Goal: Information Seeking & Learning: Check status

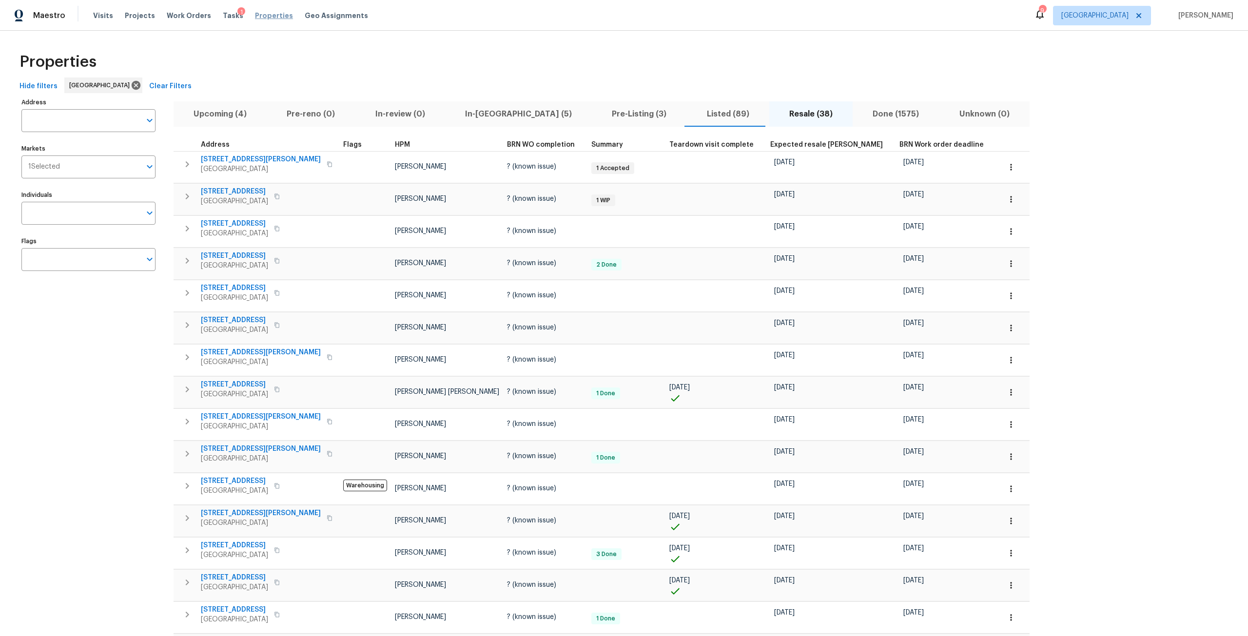
click at [255, 19] on span "Properties" at bounding box center [274, 16] width 38 height 10
click at [123, 120] on input "Address" at bounding box center [80, 120] width 119 height 23
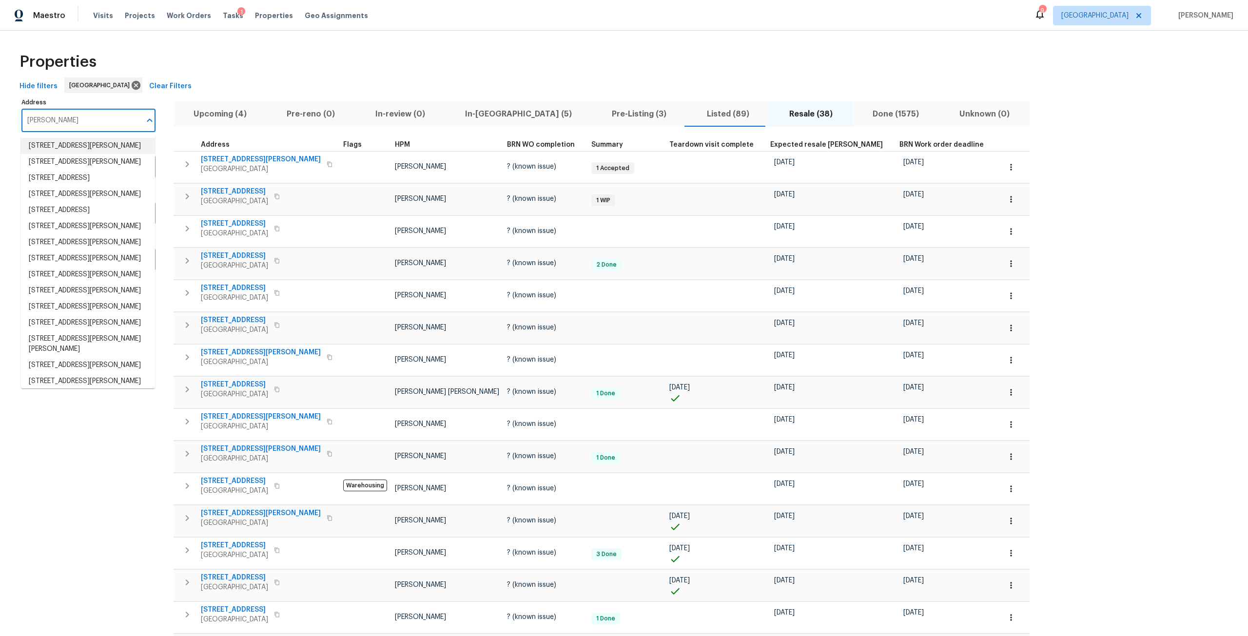
click at [87, 123] on input "[PERSON_NAME]" at bounding box center [80, 120] width 119 height 23
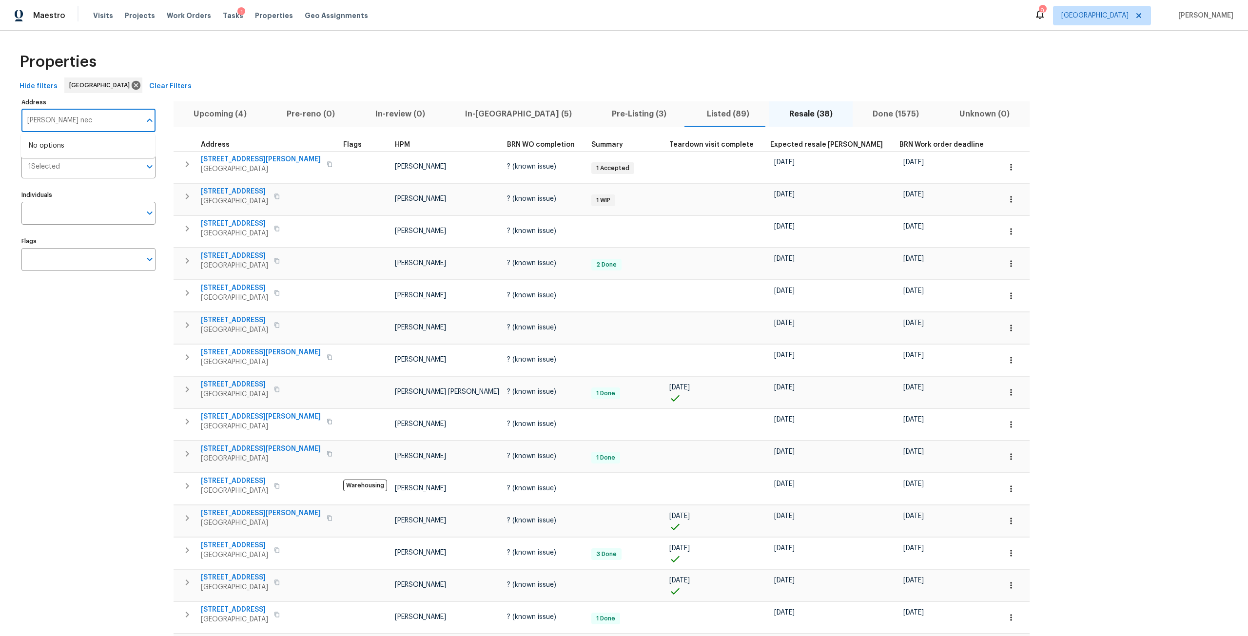
type input "[PERSON_NAME] neck"
click at [90, 147] on li "[STREET_ADDRESS][PERSON_NAME][PERSON_NAME]" at bounding box center [88, 151] width 134 height 26
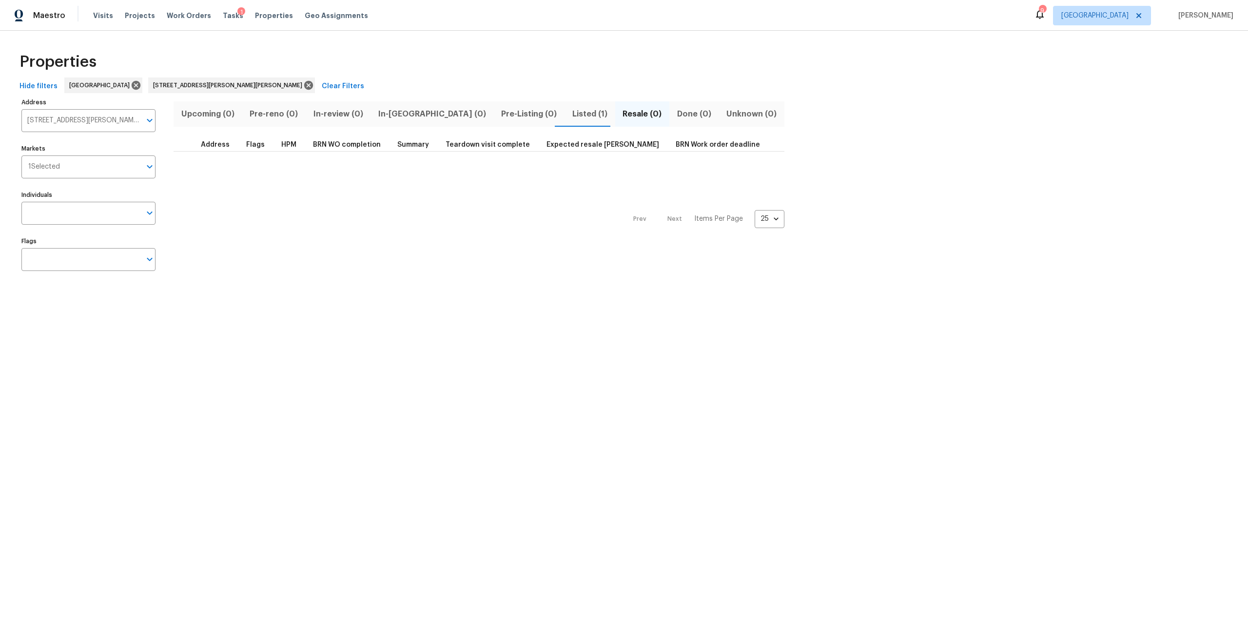
drag, startPoint x: 516, startPoint y: 117, endPoint x: 540, endPoint y: 127, distance: 26.3
click at [570, 117] on span "Listed (1)" at bounding box center [589, 114] width 39 height 14
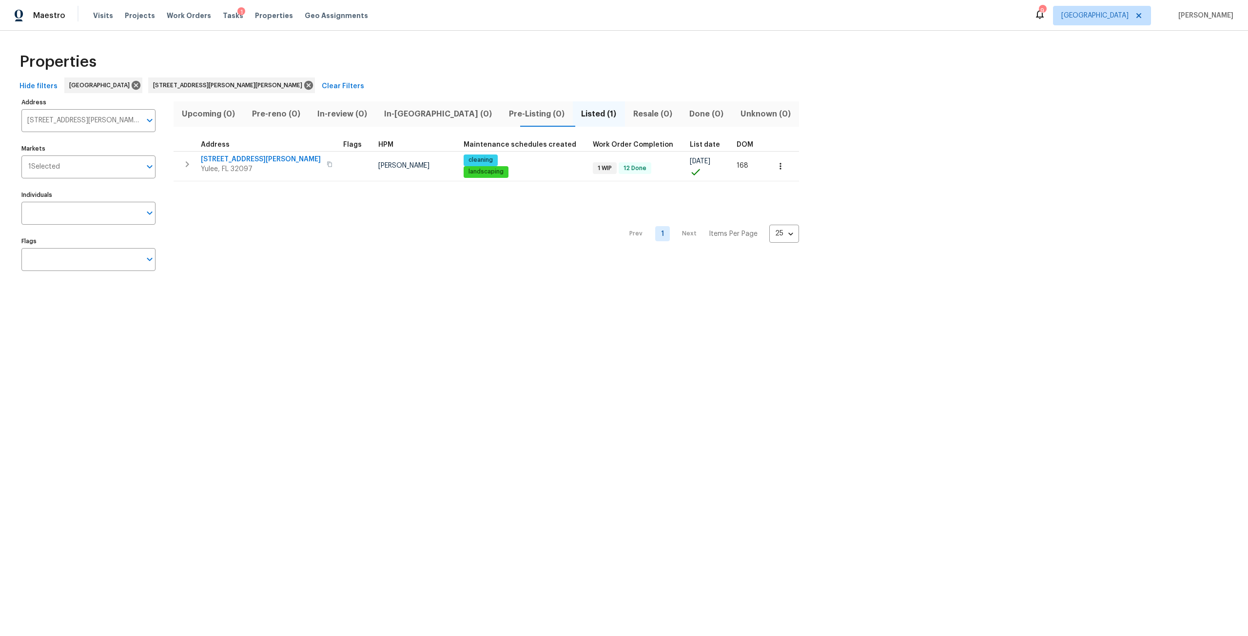
click at [1247, 296] on html "Maestro Visits Projects Work Orders Tasks 1 Properties Geo Assignments 9 [GEOGR…" at bounding box center [624, 148] width 1248 height 296
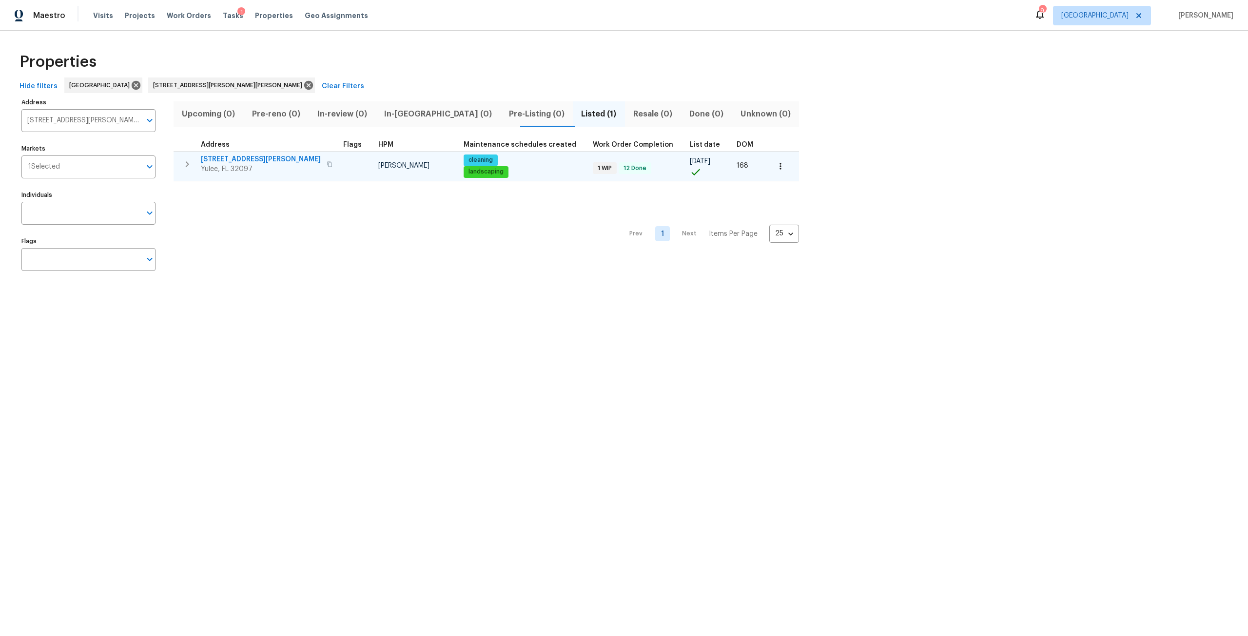
click at [259, 155] on span "[STREET_ADDRESS][PERSON_NAME]" at bounding box center [261, 160] width 120 height 10
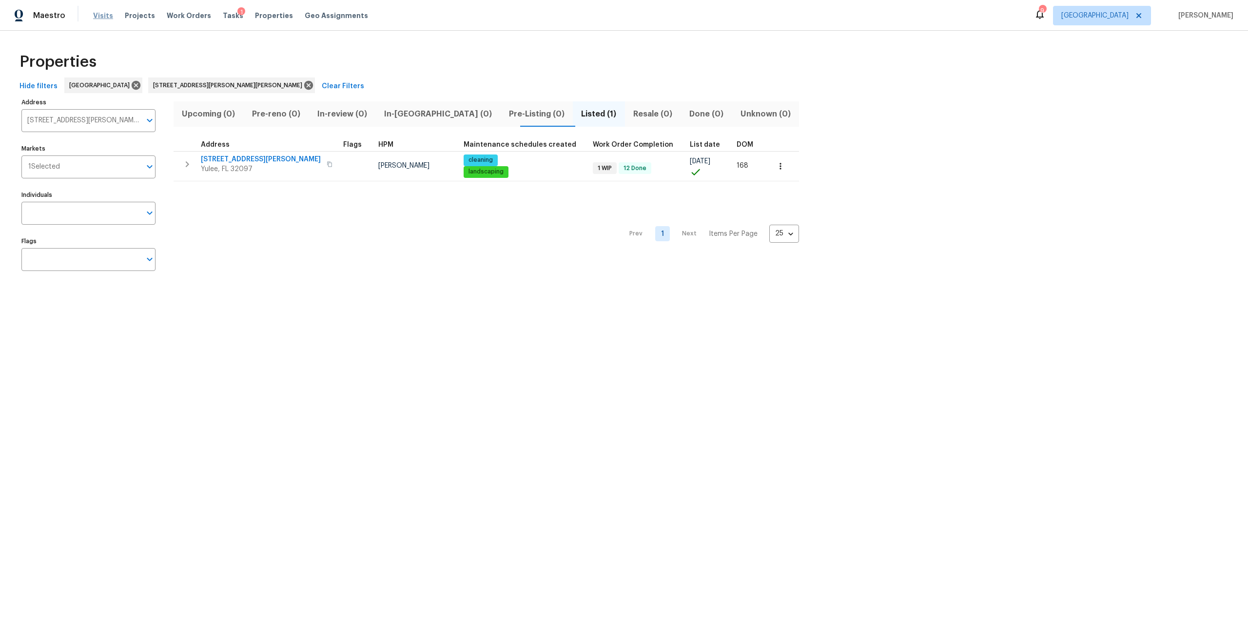
click at [102, 15] on span "Visits" at bounding box center [103, 16] width 20 height 10
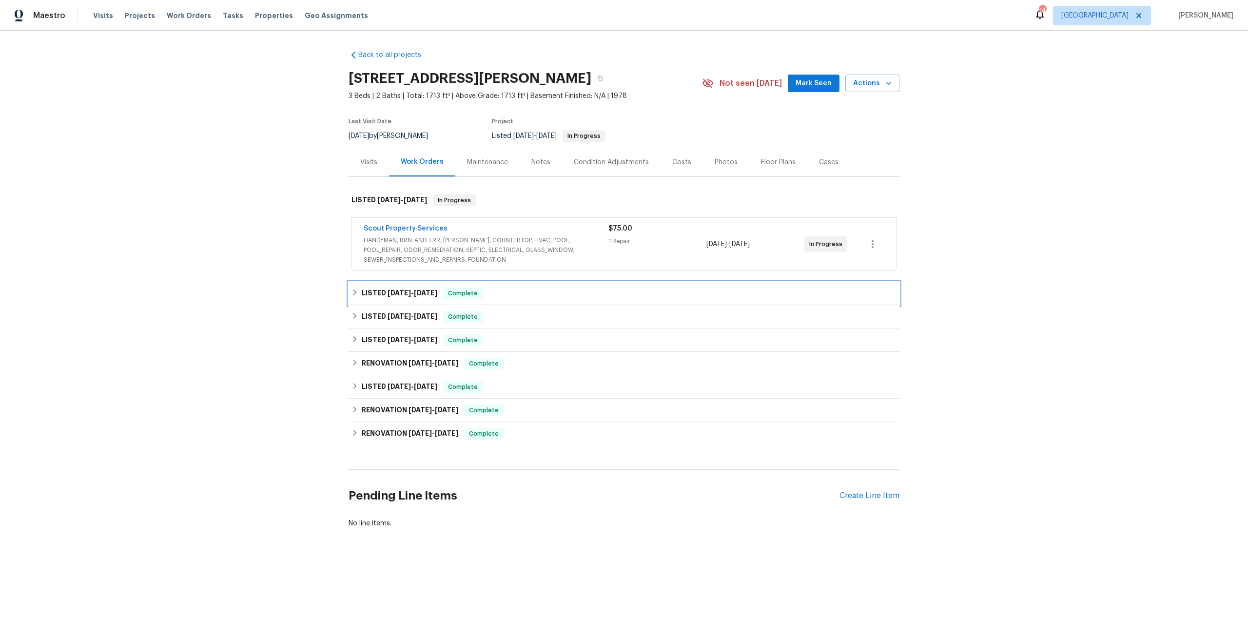
click at [408, 298] on h6 "LISTED 7/28/25 - 8/14/25" at bounding box center [400, 294] width 76 height 12
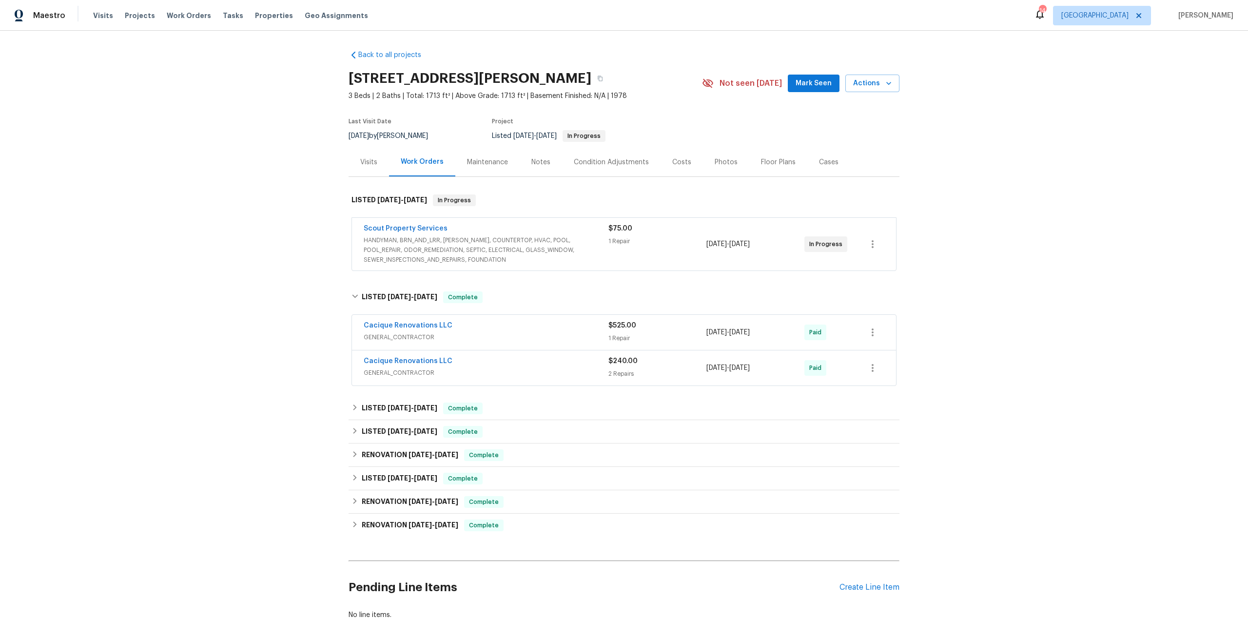
click at [393, 322] on span "Cacique Renovations LLC" at bounding box center [408, 326] width 89 height 10
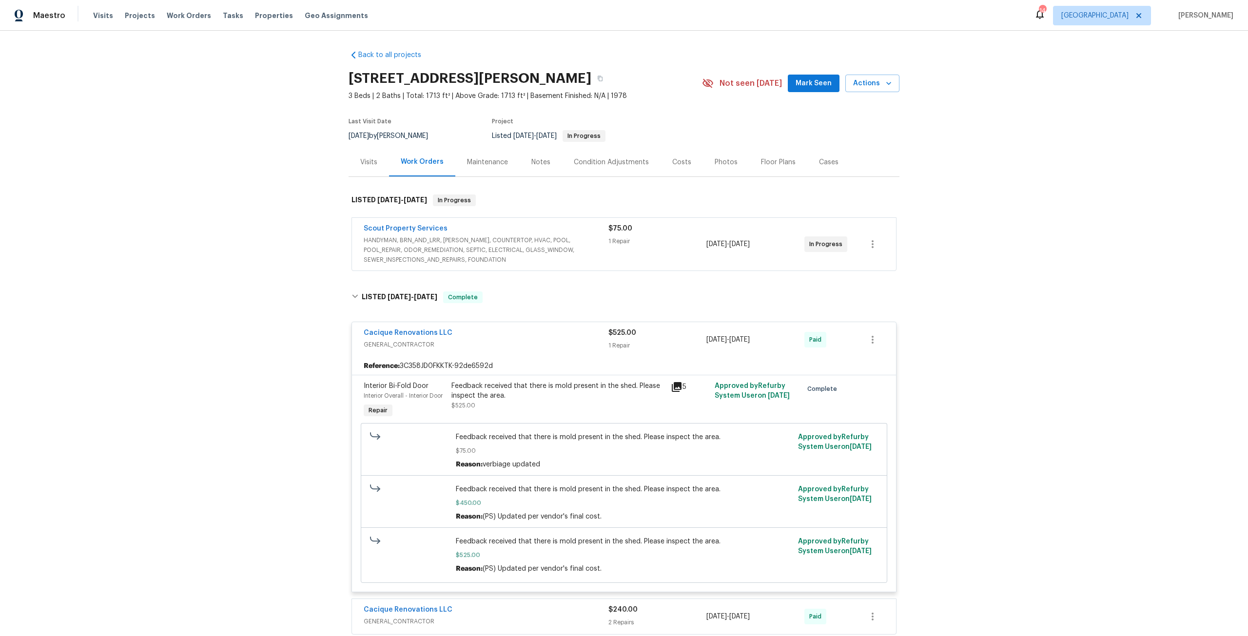
click at [529, 383] on div "Feedback received that there is mold present in the shed. Please inspect the ar…" at bounding box center [558, 390] width 214 height 19
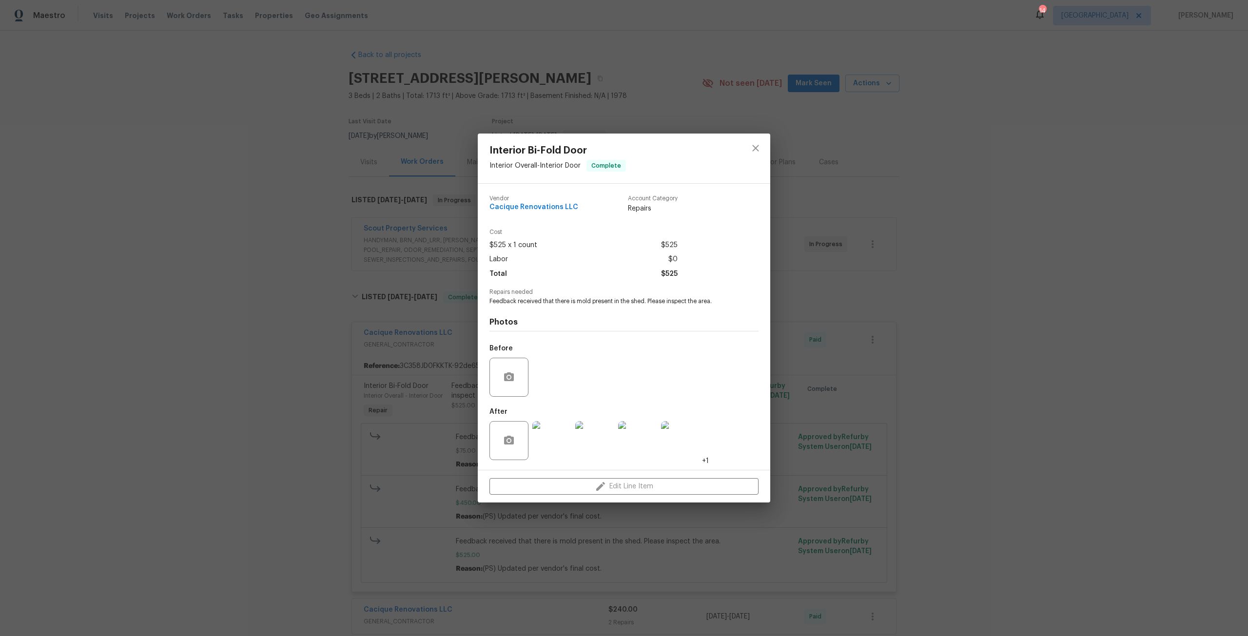
click at [552, 445] on img at bounding box center [551, 440] width 39 height 39
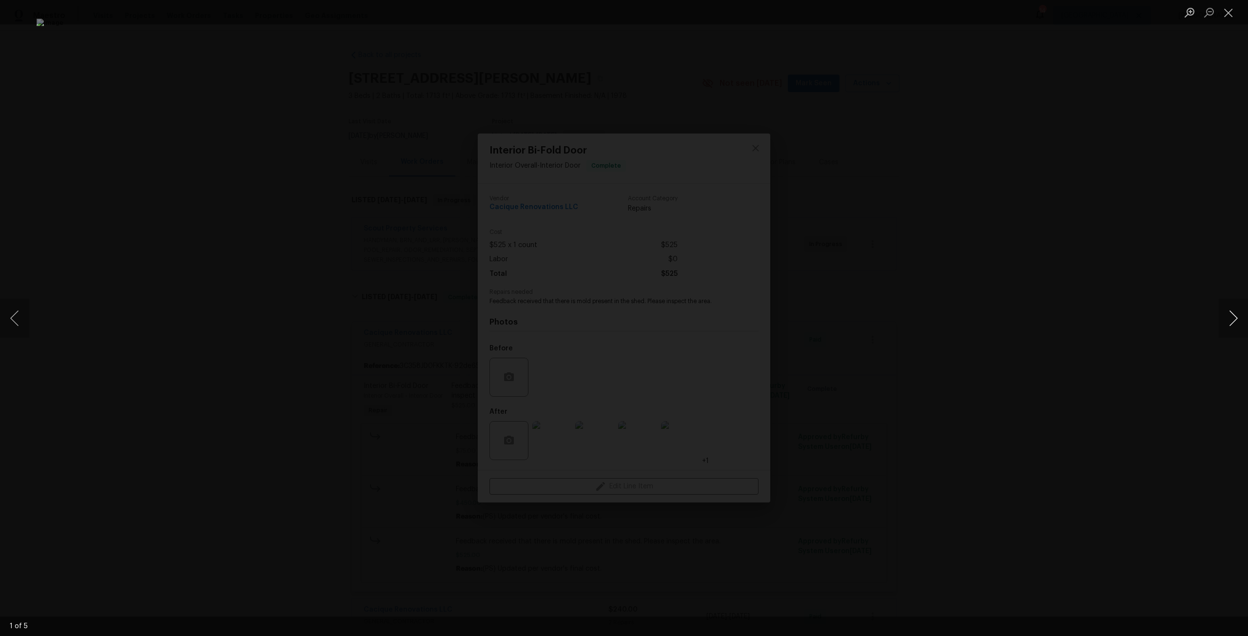
click at [1226, 323] on button "Next image" at bounding box center [1233, 318] width 29 height 39
click at [792, 339] on img "Lightbox" at bounding box center [624, 318] width 1175 height 599
click at [1225, 321] on button "Next image" at bounding box center [1233, 318] width 29 height 39
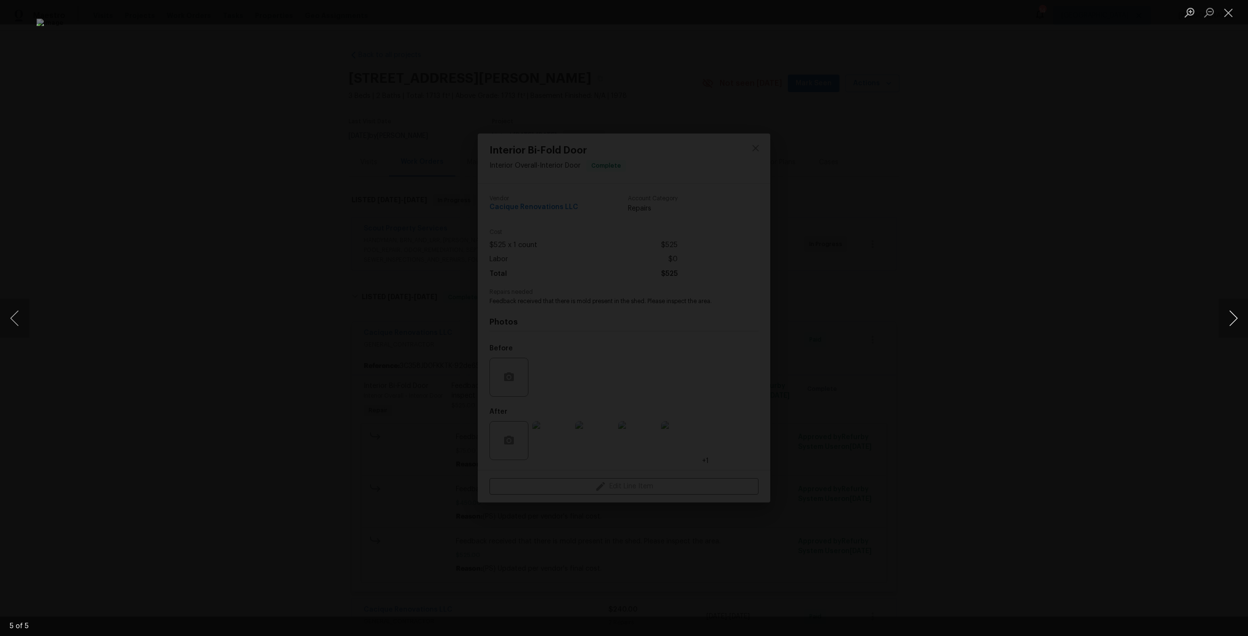
click at [1225, 321] on button "Next image" at bounding box center [1233, 318] width 29 height 39
click at [1228, 312] on button "Next image" at bounding box center [1233, 318] width 29 height 39
click at [895, 247] on div "Lightbox" at bounding box center [624, 318] width 1248 height 636
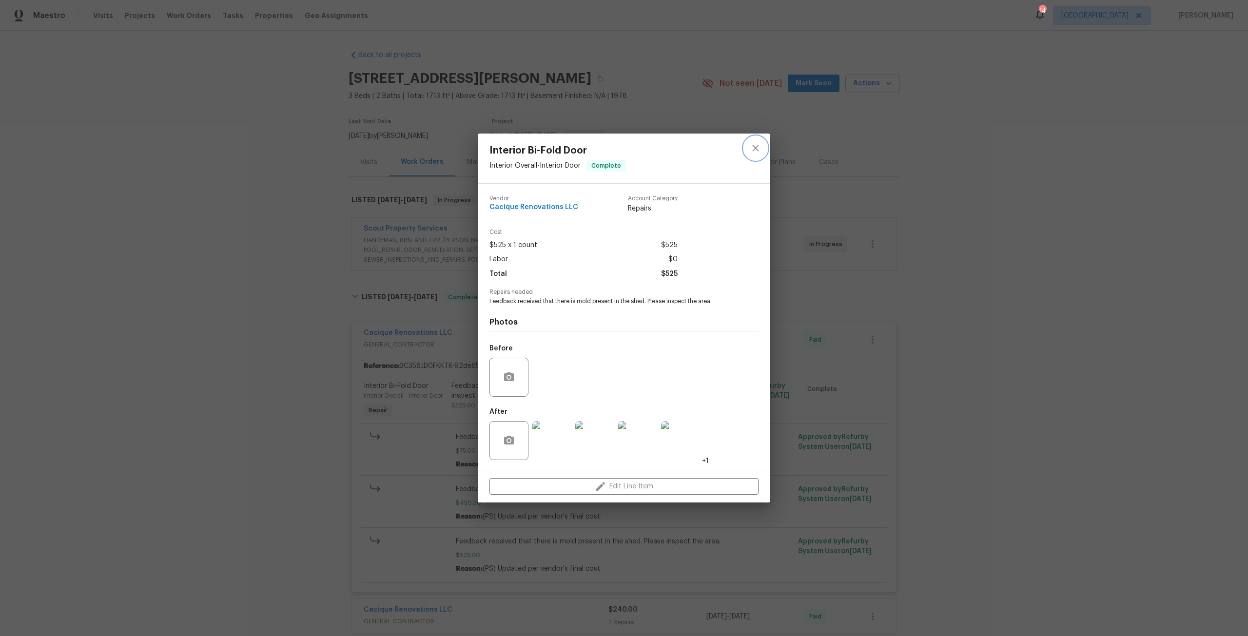
click at [756, 153] on icon "close" at bounding box center [756, 148] width 12 height 12
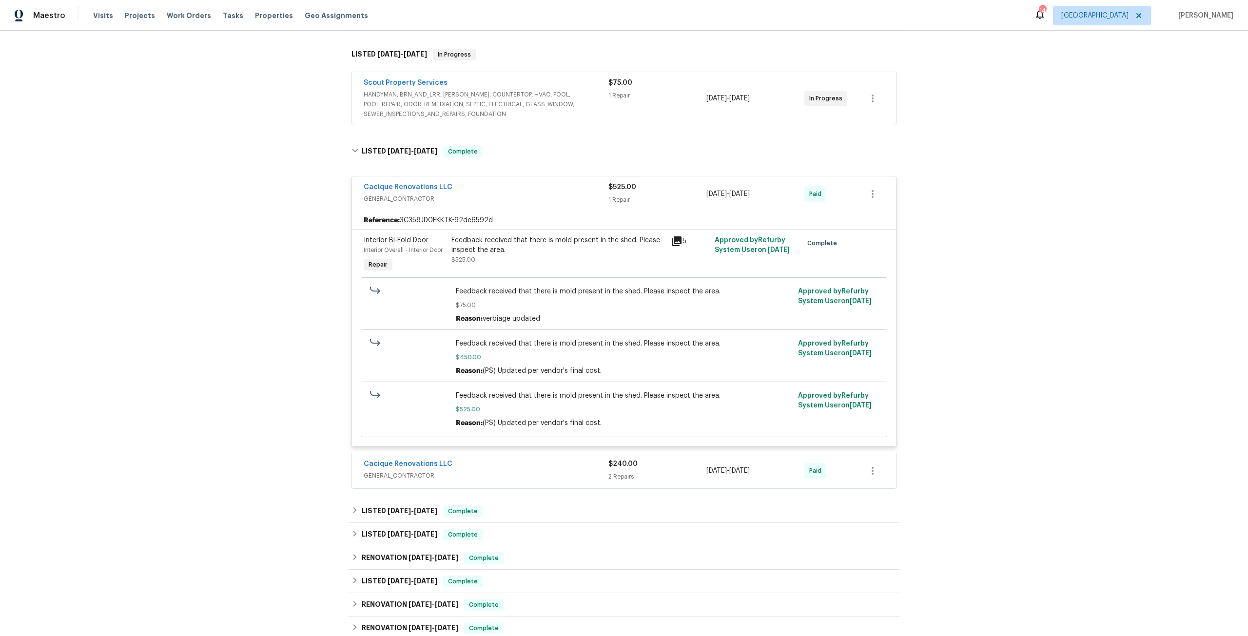
scroll to position [146, 0]
click at [435, 459] on span "Cacique Renovations LLC" at bounding box center [408, 464] width 89 height 10
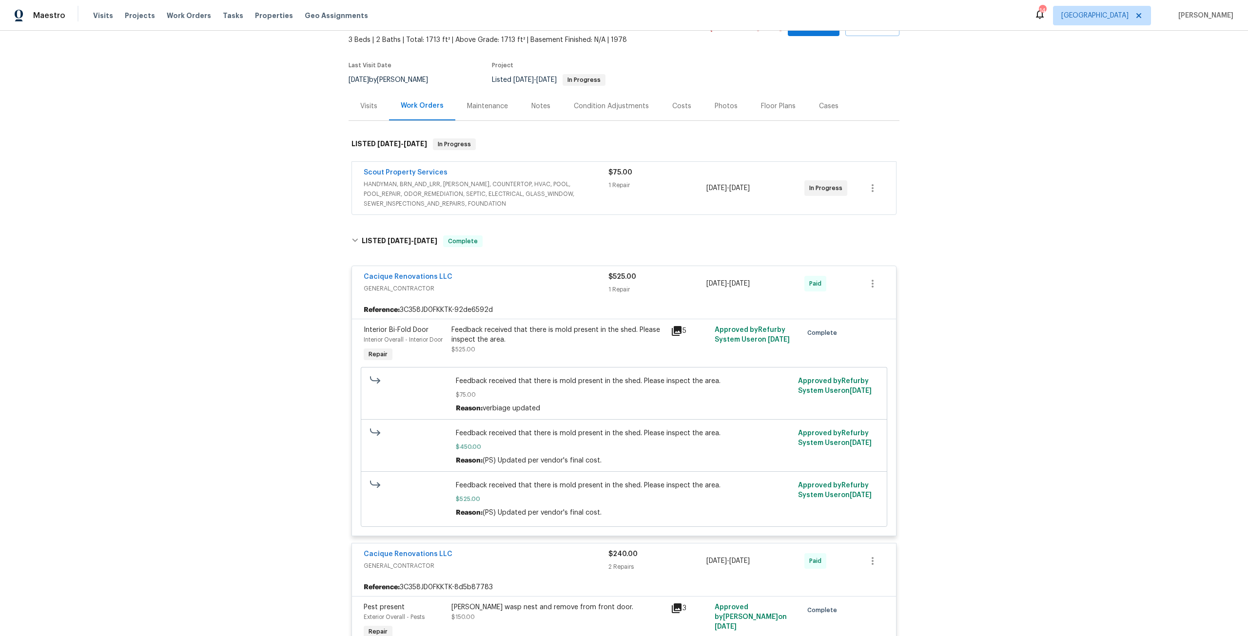
scroll to position [49, 0]
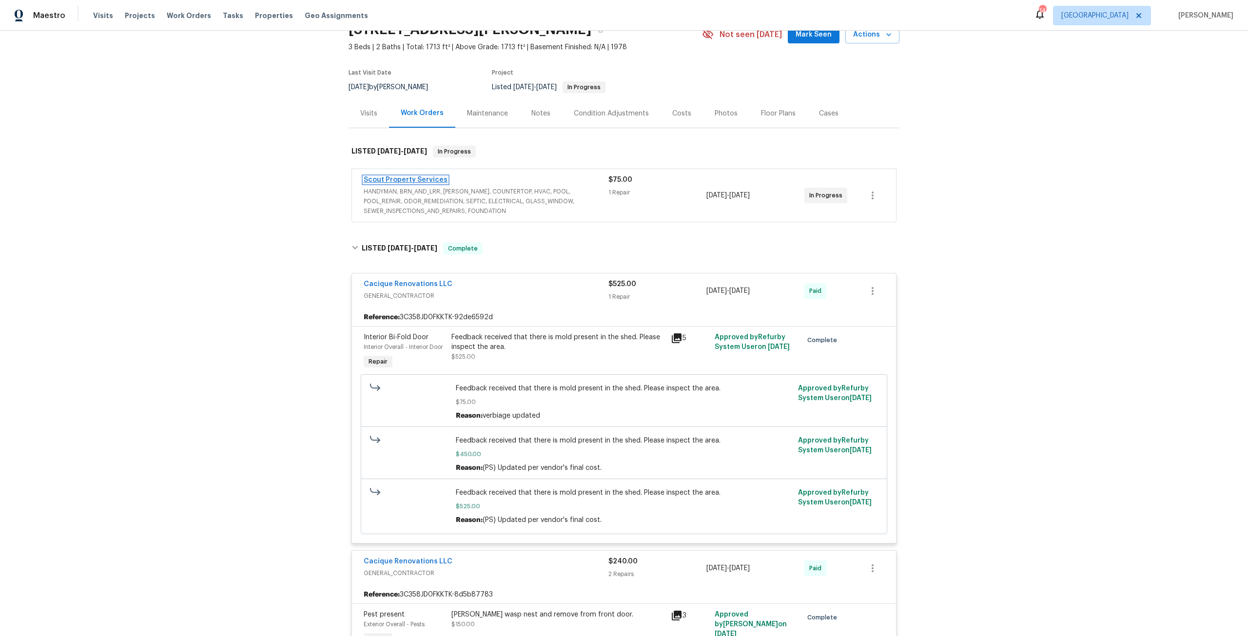
click at [409, 179] on link "Scout Property Services" at bounding box center [406, 179] width 84 height 7
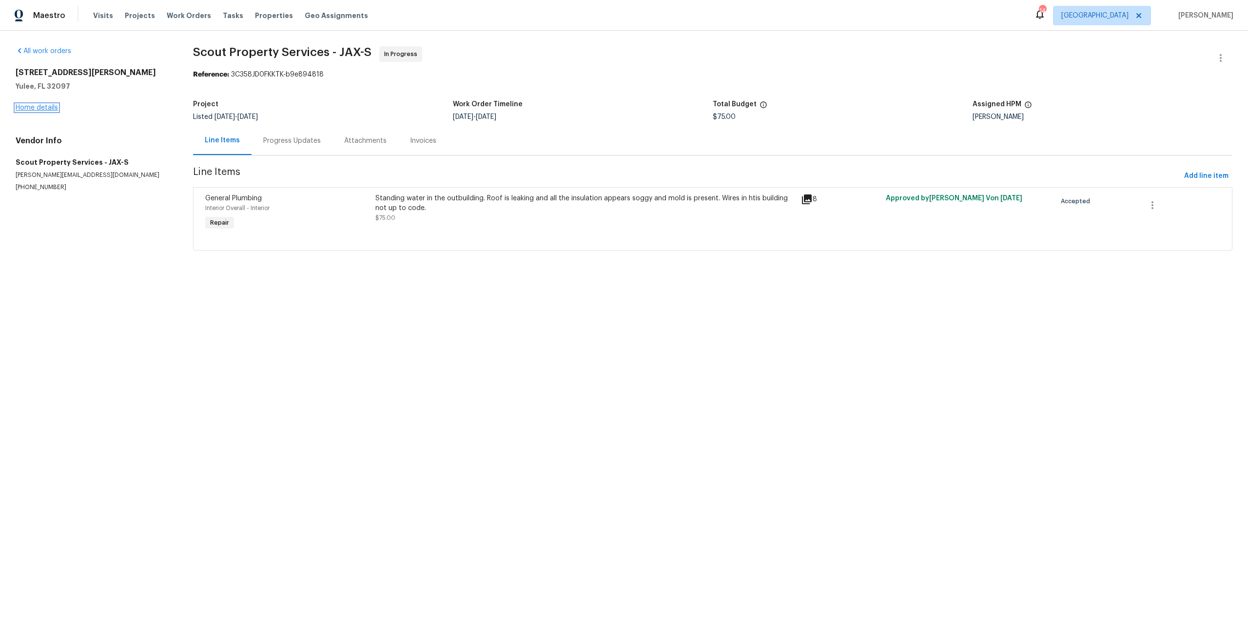
click at [48, 106] on link "Home details" at bounding box center [37, 107] width 42 height 7
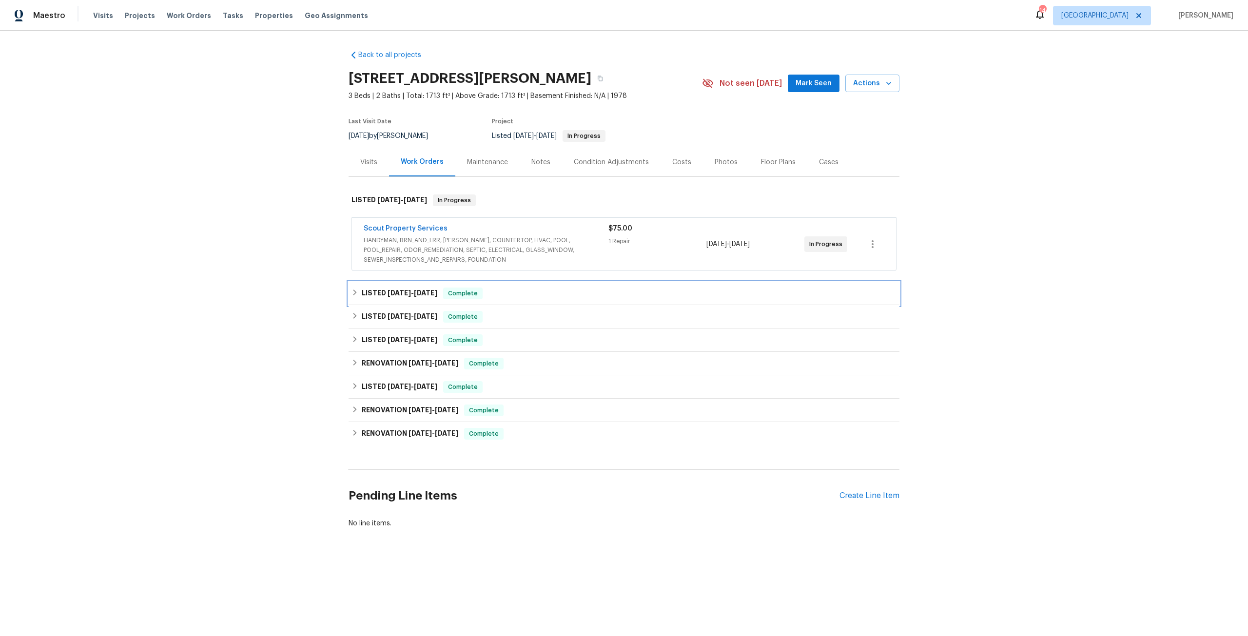
click at [428, 285] on div "LISTED 7/28/25 - 8/14/25 Complete" at bounding box center [624, 293] width 551 height 23
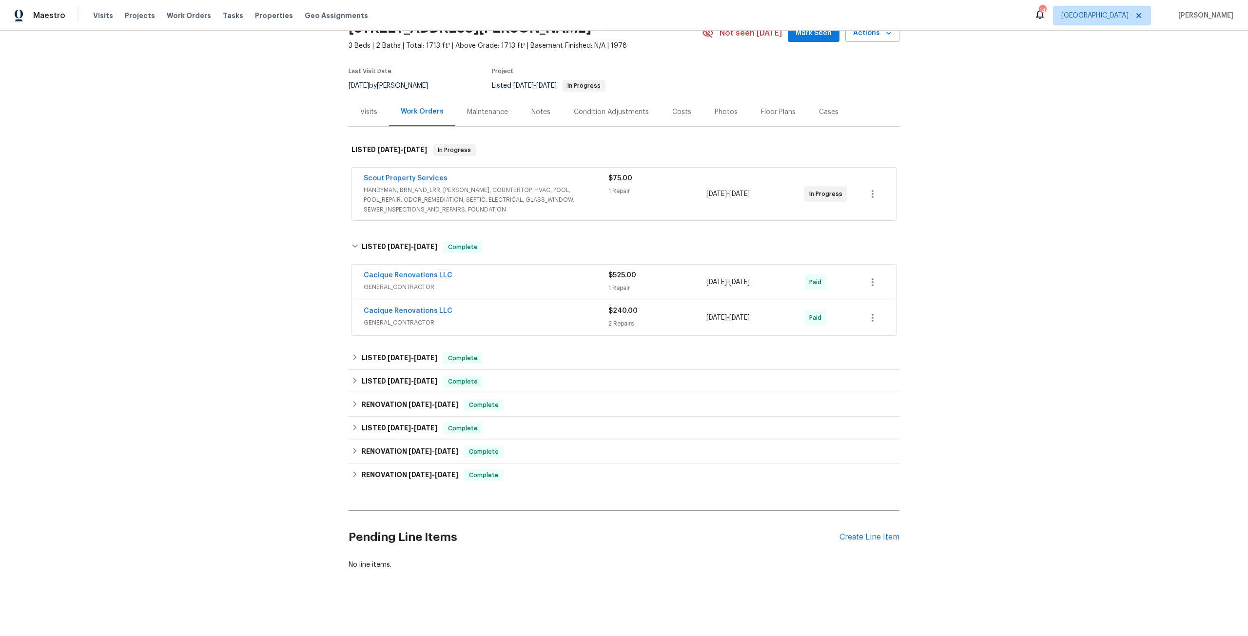
scroll to position [58, 0]
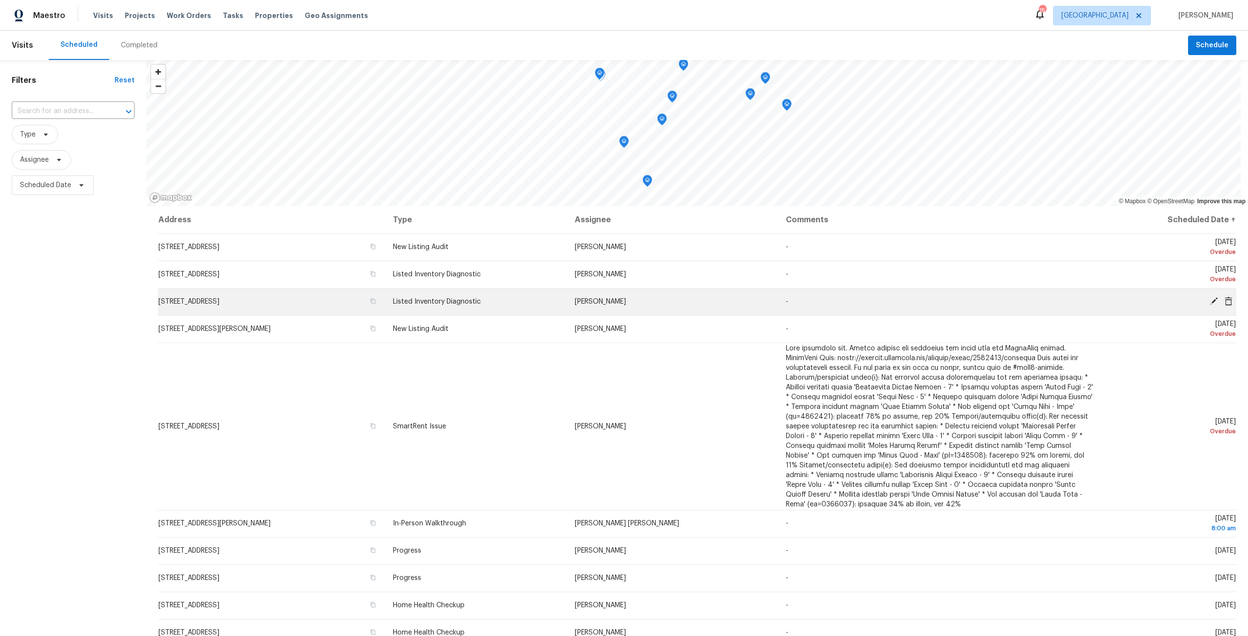
click at [1210, 301] on icon at bounding box center [1214, 301] width 8 height 8
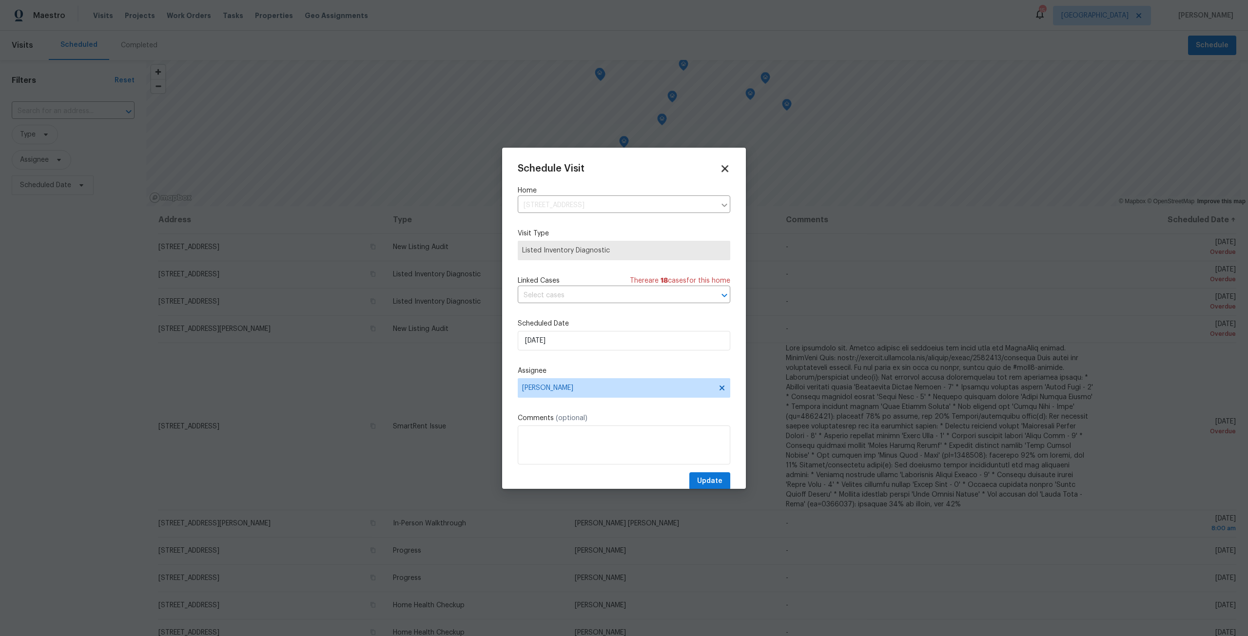
click at [721, 168] on icon at bounding box center [724, 168] width 7 height 7
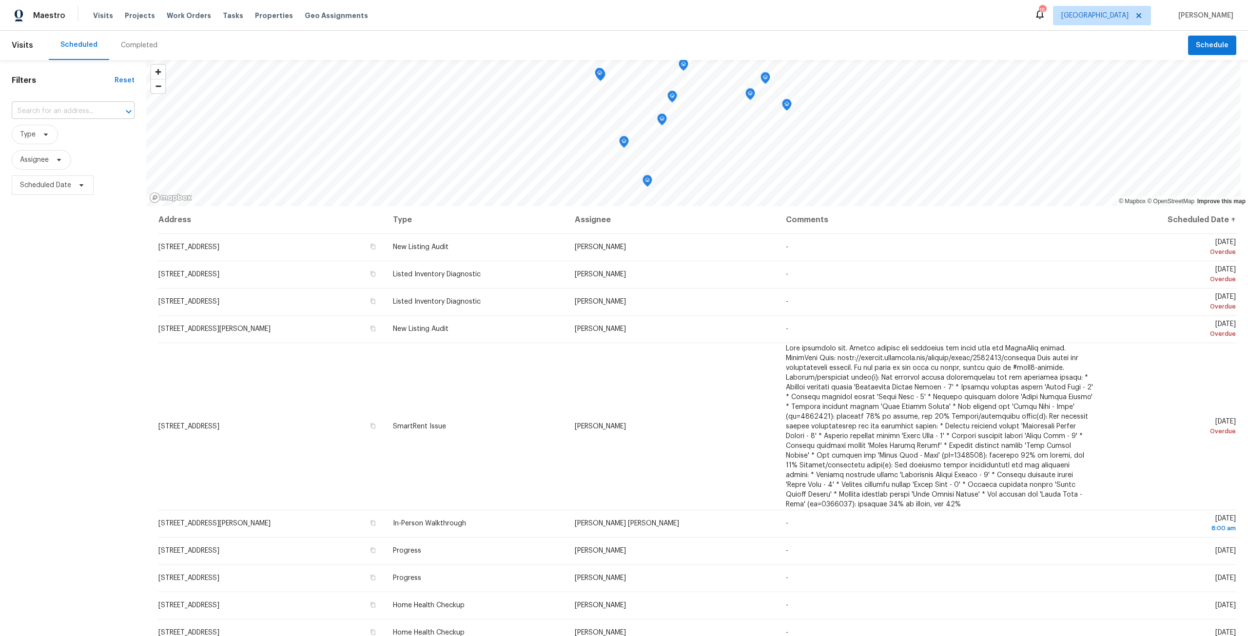
click at [92, 114] on input "text" at bounding box center [60, 111] width 96 height 15
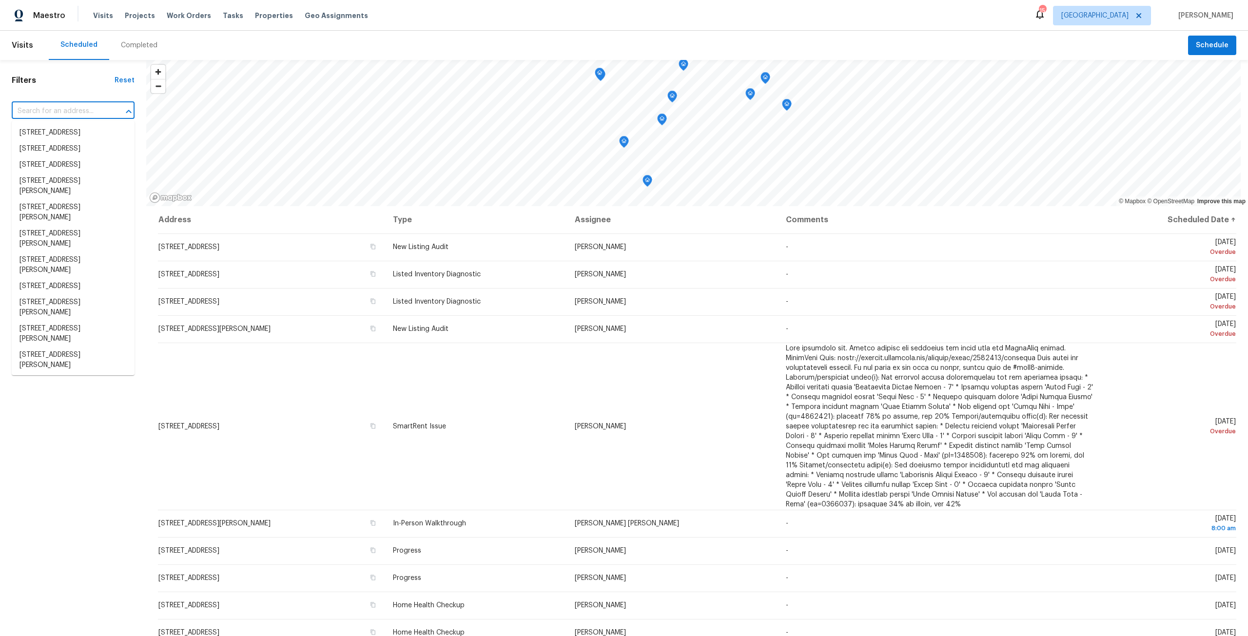
click at [92, 114] on input "text" at bounding box center [60, 111] width 96 height 15
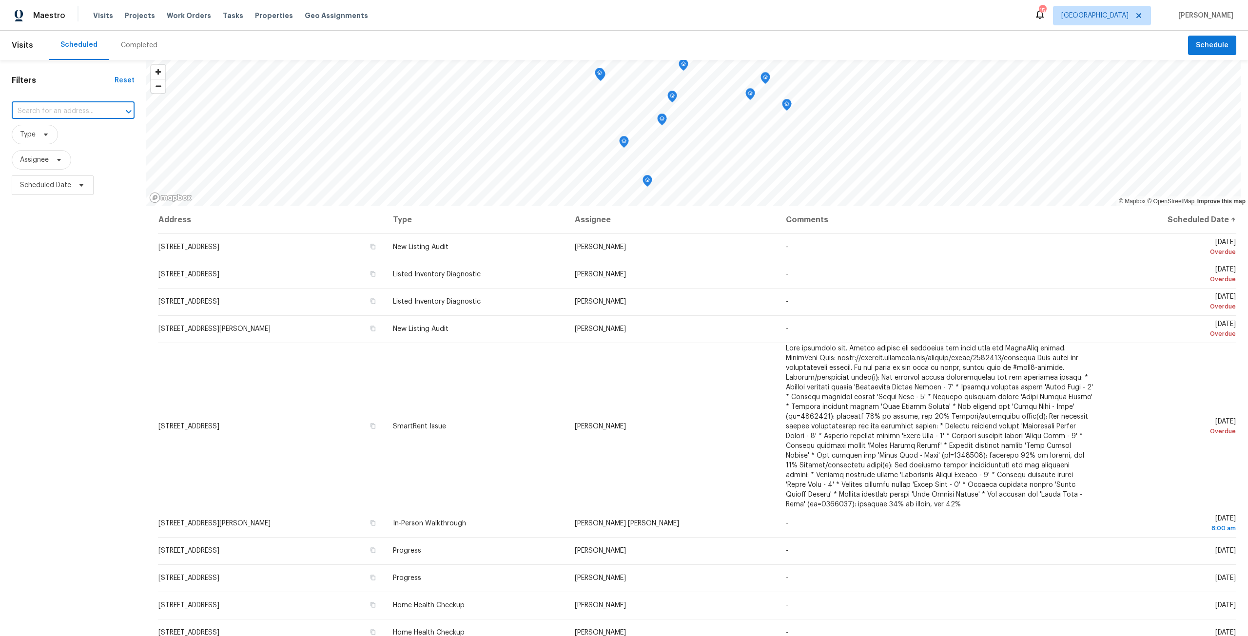
click at [97, 111] on input "text" at bounding box center [60, 111] width 96 height 15
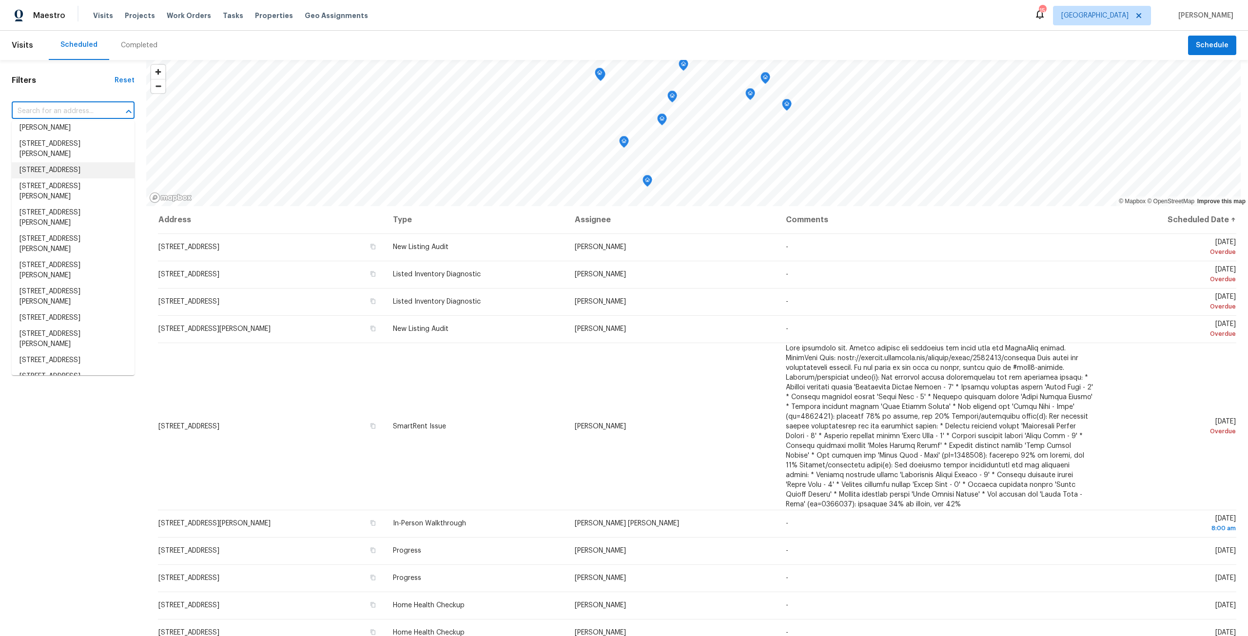
scroll to position [146, 0]
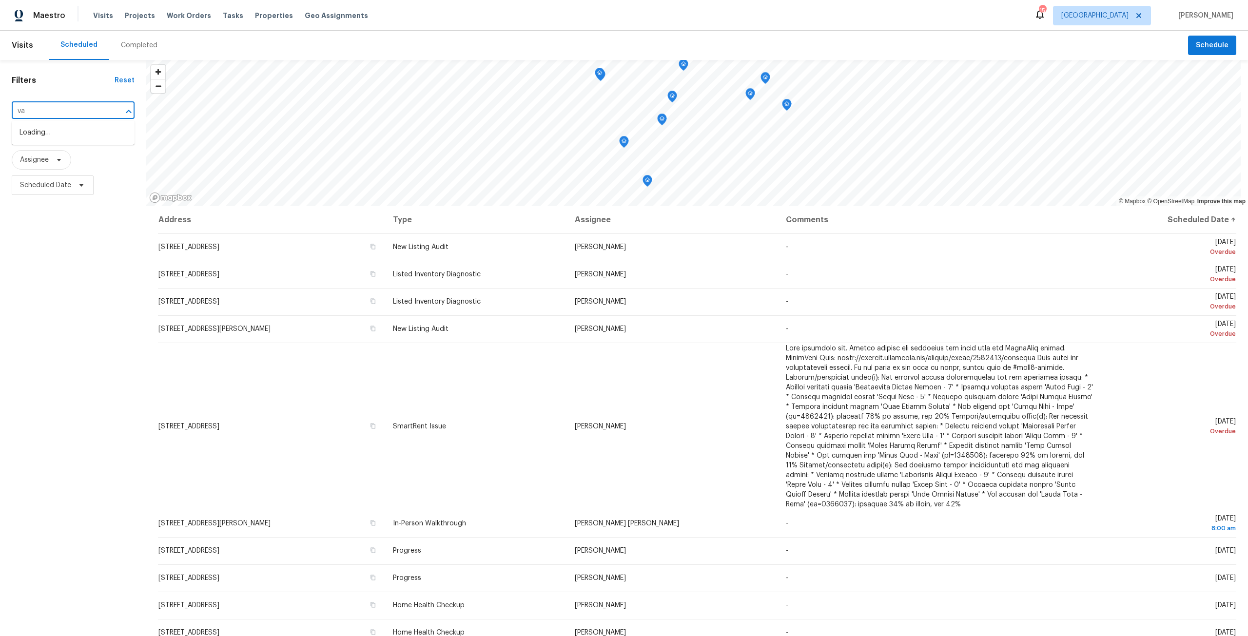
type input "van"
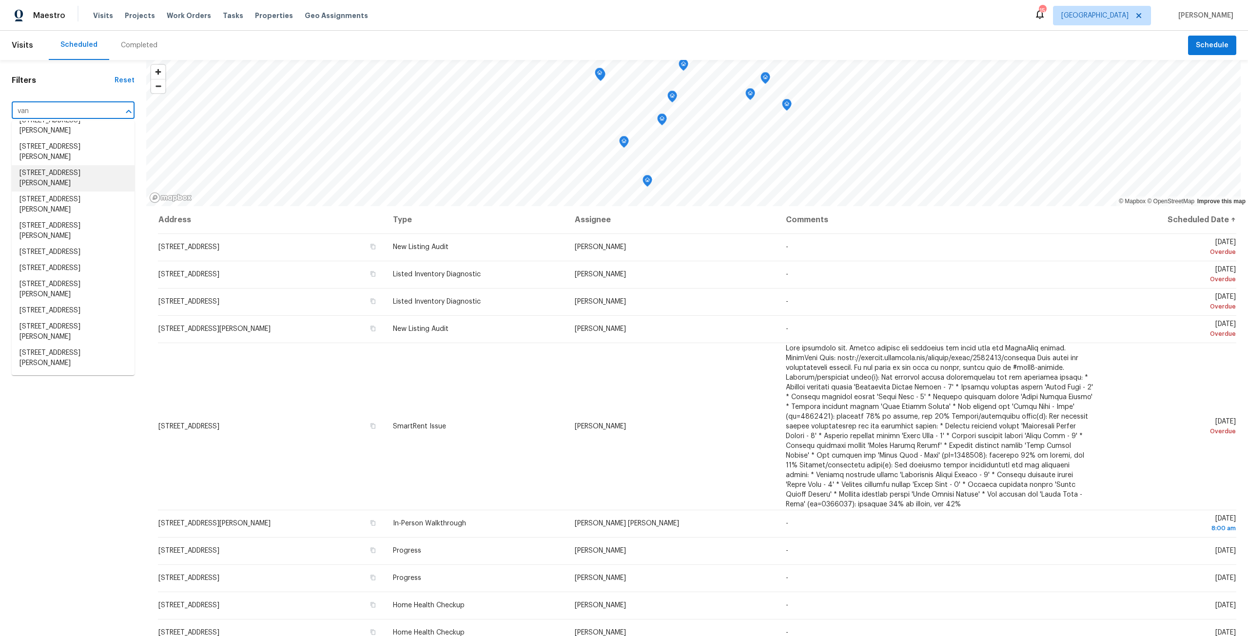
scroll to position [280, 0]
click at [67, 282] on li "2936 Van Gundy Rd, Jacksonville, FL 32208" at bounding box center [73, 289] width 123 height 26
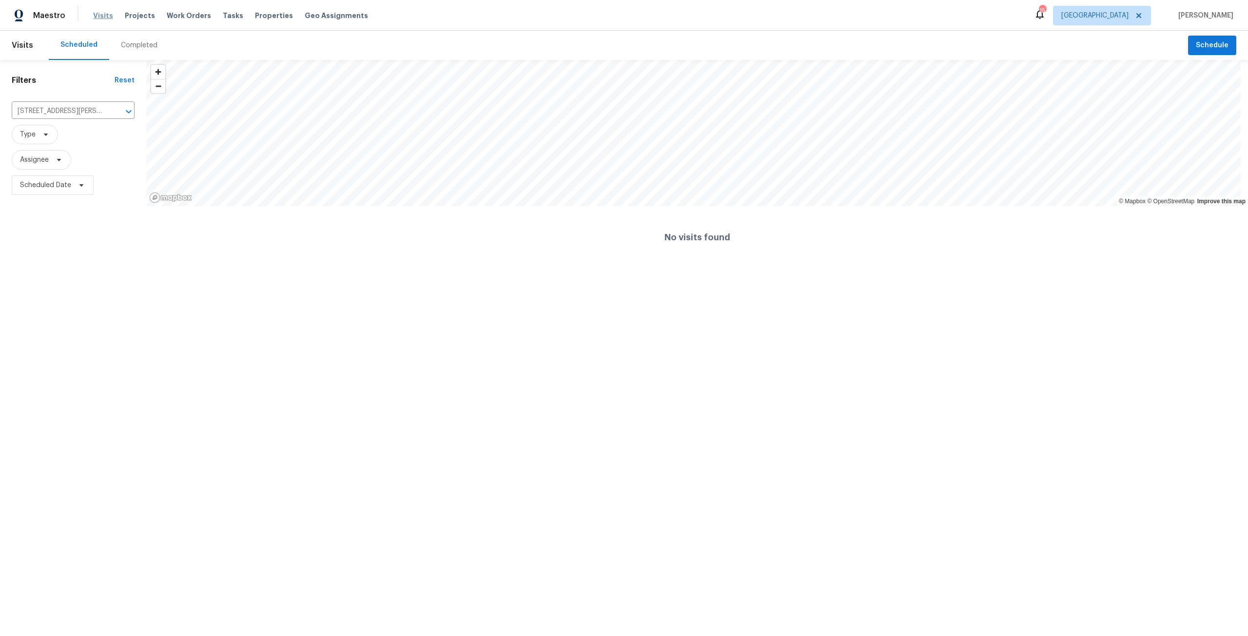
click at [105, 16] on span "Visits" at bounding box center [103, 16] width 20 height 10
click at [127, 46] on div "Completed" at bounding box center [139, 45] width 37 height 10
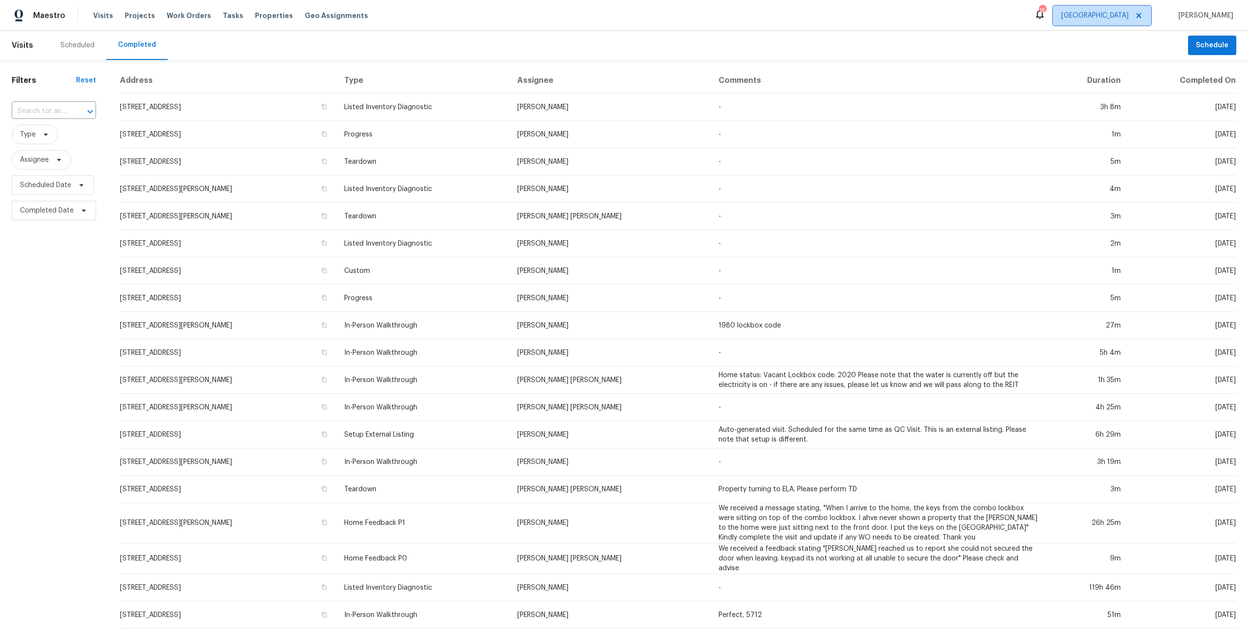
click at [1135, 19] on span at bounding box center [1137, 16] width 11 height 8
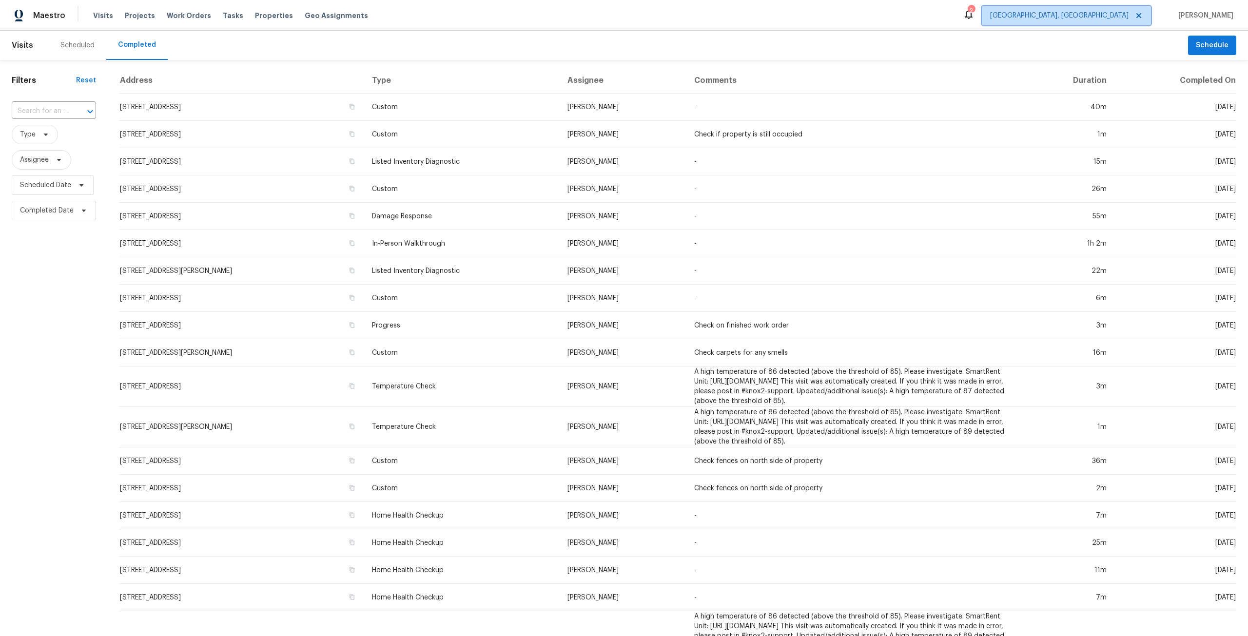
click at [1145, 11] on span "Albuquerque, NM" at bounding box center [1066, 15] width 169 height 19
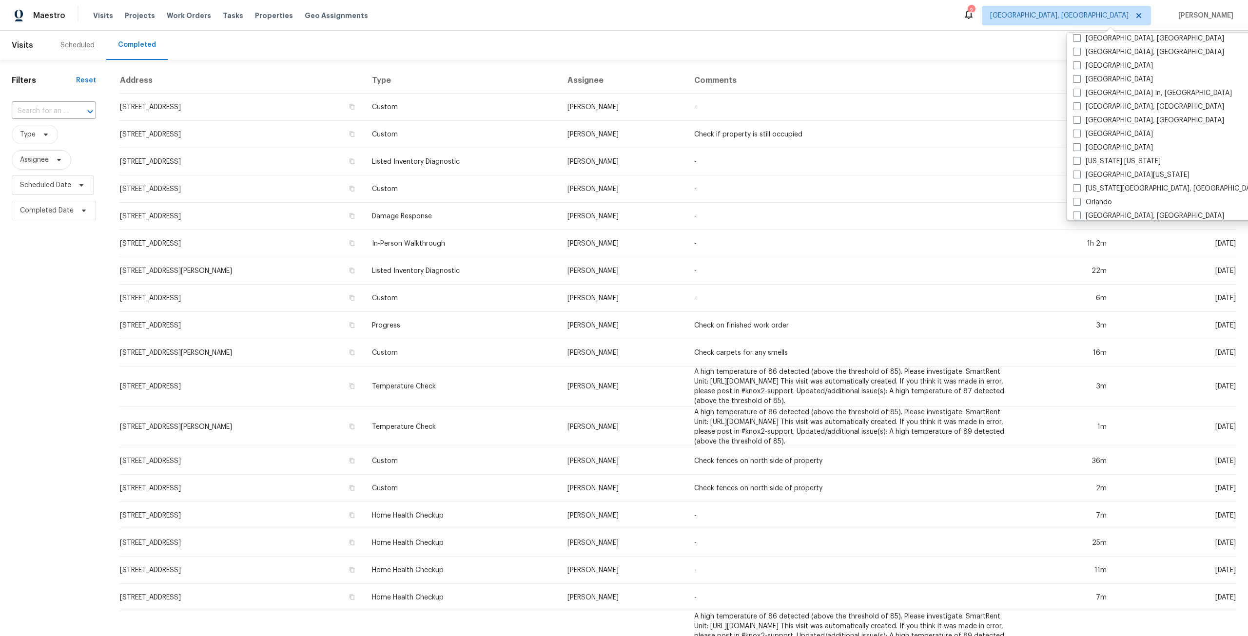
scroll to position [390, 0]
click at [1103, 140] on label "Nashville" at bounding box center [1113, 145] width 80 height 10
click at [1079, 140] on input "Nashville" at bounding box center [1076, 143] width 6 height 6
checkbox input "true"
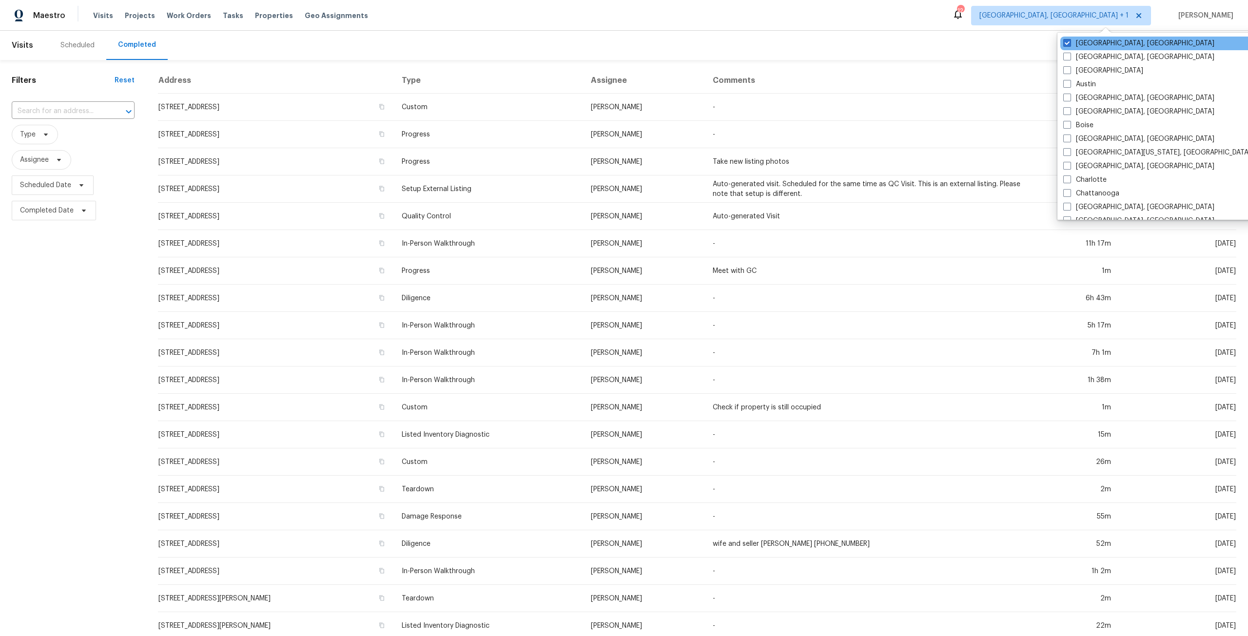
click at [1108, 38] on div "Albuquerque, NM" at bounding box center [1158, 44] width 196 height 14
click at [1104, 44] on label "Albuquerque, NM" at bounding box center [1138, 44] width 151 height 10
click at [1070, 44] on input "Albuquerque, NM" at bounding box center [1066, 42] width 6 height 6
checkbox input "false"
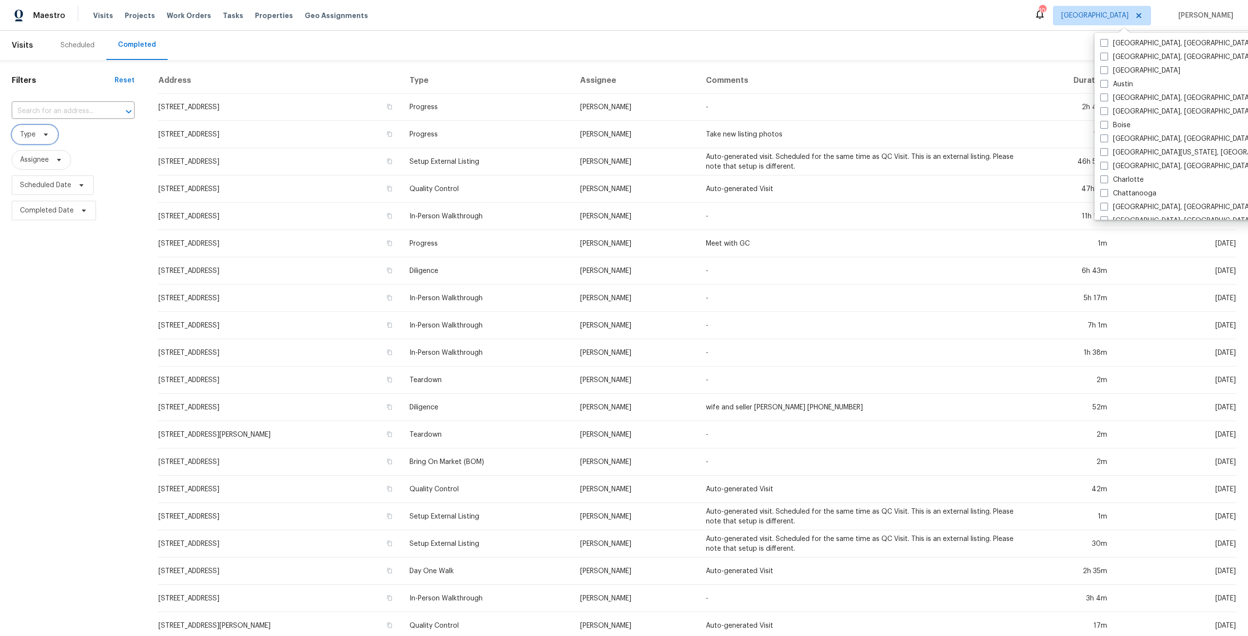
click at [53, 134] on span "Type" at bounding box center [35, 134] width 46 height 19
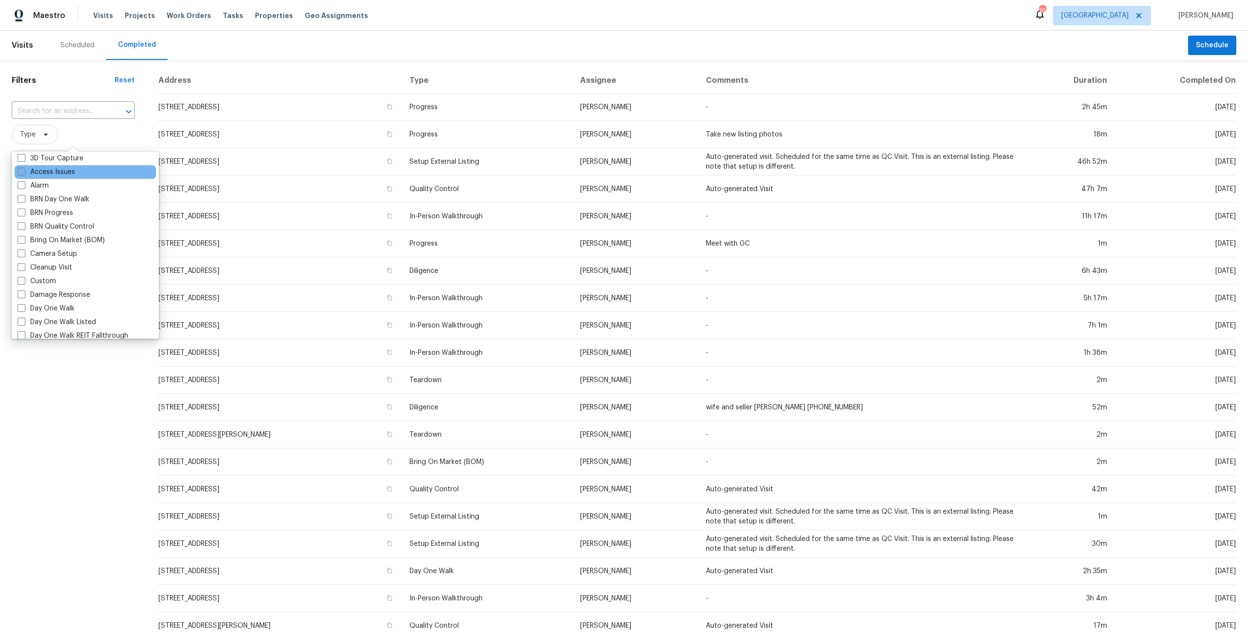
scroll to position [97, 0]
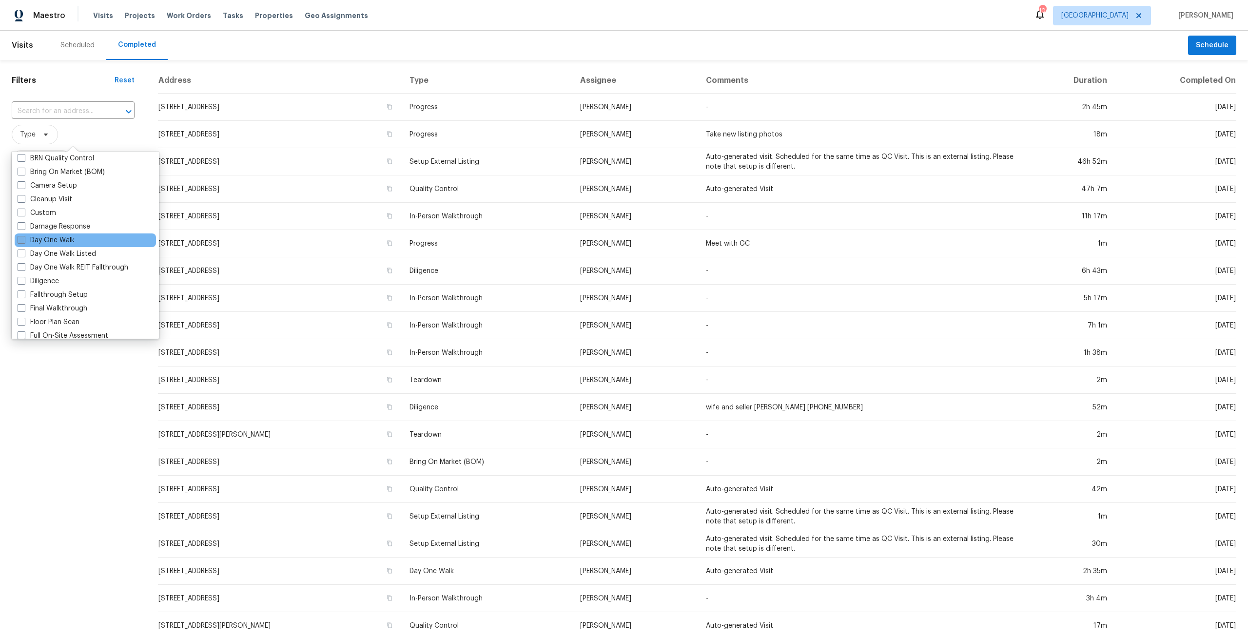
click at [68, 244] on label "Day One Walk" at bounding box center [46, 240] width 57 height 10
click at [24, 242] on input "Day One Walk" at bounding box center [21, 238] width 6 height 6
checkbox input "true"
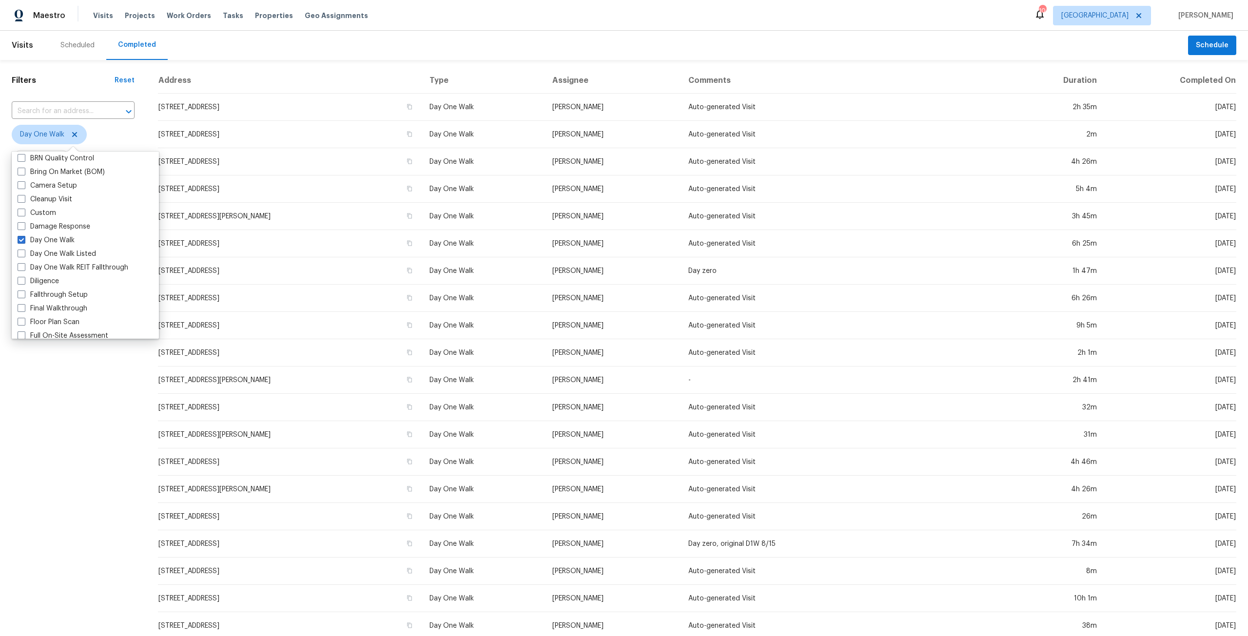
click at [70, 380] on div "Filters Reset ​ Day One Walk Assignee Scheduled Date Completed Date" at bounding box center [73, 362] width 146 height 605
